Goal: Task Accomplishment & Management: Manage account settings

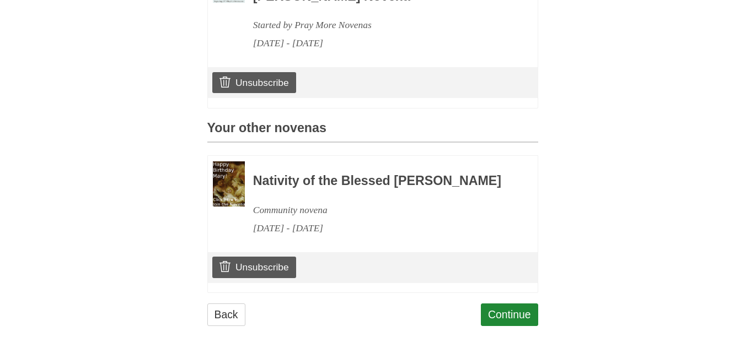
scroll to position [397, 0]
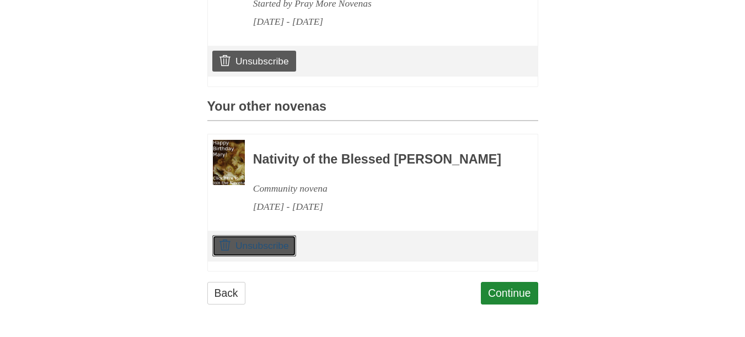
drag, startPoint x: 262, startPoint y: 260, endPoint x: 451, endPoint y: 87, distance: 256.2
click at [263, 256] on link "Unsubscribe" at bounding box center [253, 245] width 83 height 21
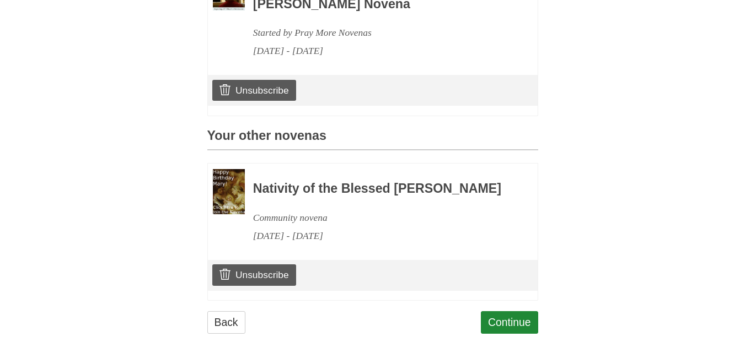
scroll to position [397, 0]
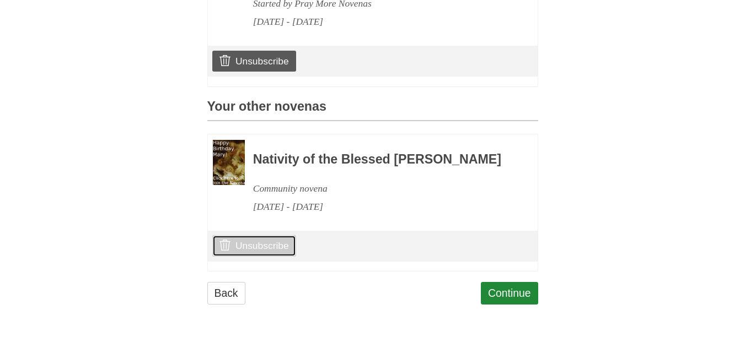
click at [280, 256] on link "Unsubscribe" at bounding box center [253, 245] width 83 height 21
click at [224, 246] on icon at bounding box center [224, 245] width 11 height 11
click at [251, 247] on link "Unsubscribe" at bounding box center [253, 245] width 83 height 21
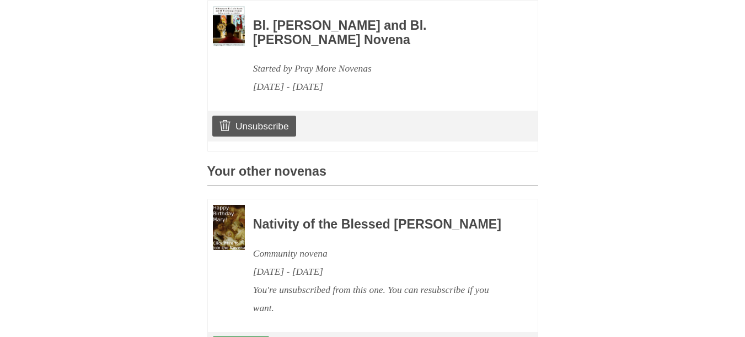
scroll to position [446, 0]
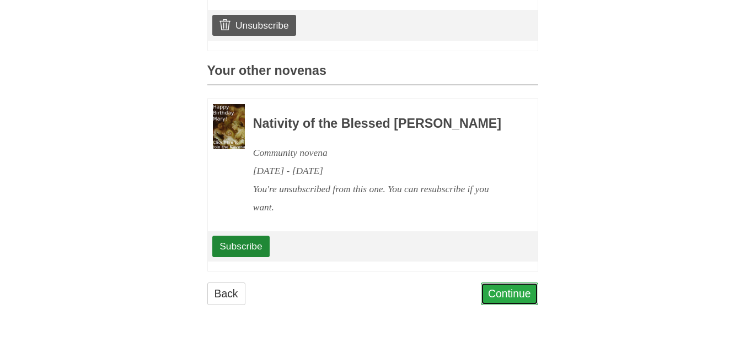
click at [518, 290] on link "Continue" at bounding box center [509, 294] width 57 height 23
